Goal: Task Accomplishment & Management: Use online tool/utility

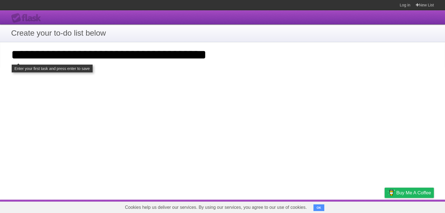
click input "**********" at bounding box center [0, 0] width 0 height 0
type input "**********"
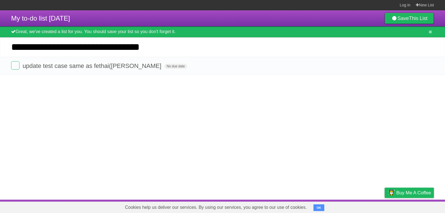
type input "**********"
click input "*********" at bounding box center [0, 0] width 0 height 0
